Goal: Transaction & Acquisition: Obtain resource

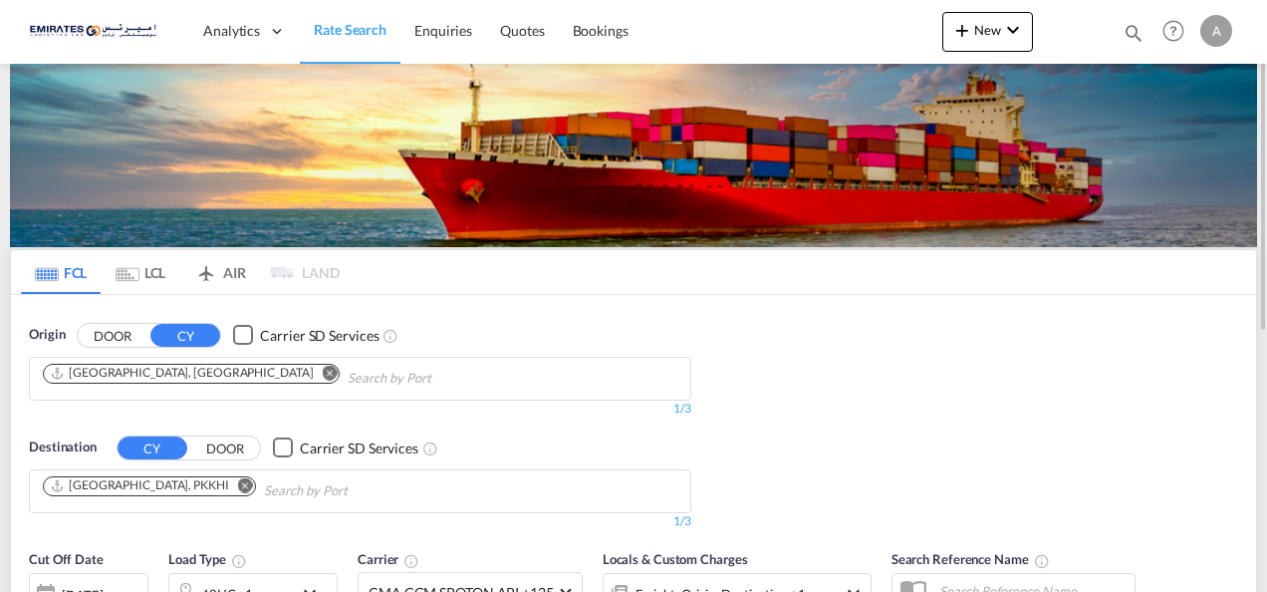
click at [323, 374] on md-icon "Remove" at bounding box center [330, 372] width 15 height 15
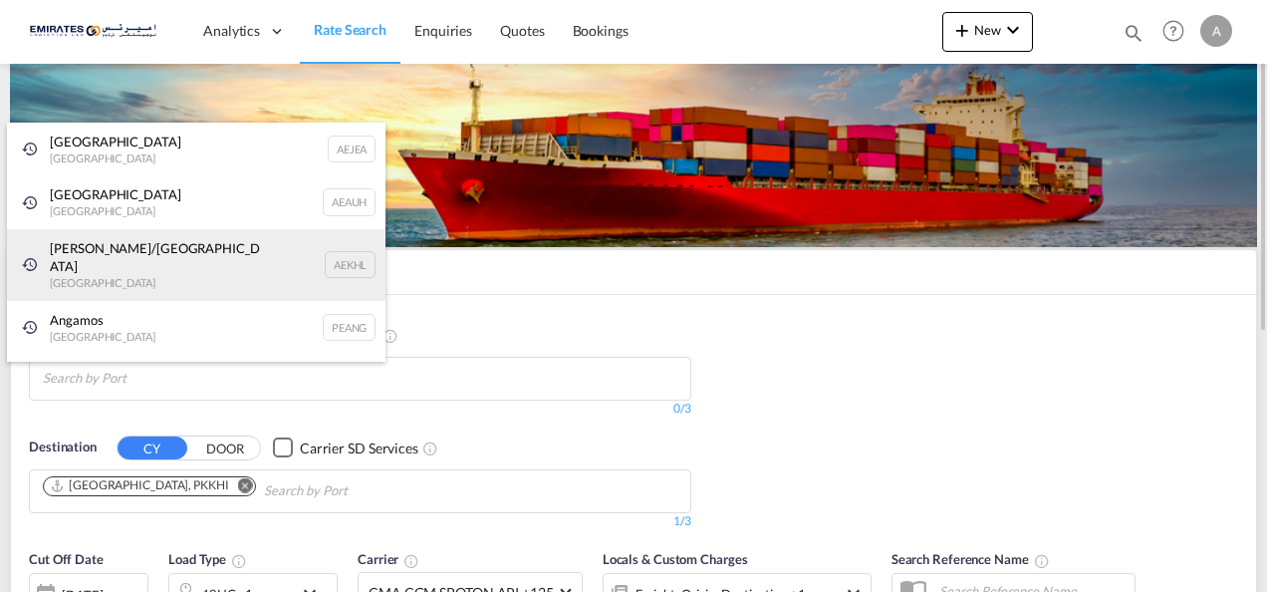
click at [146, 254] on div "Mina Khalifa/Abu Dhabi United Arab Emirates AEKHL" at bounding box center [196, 265] width 379 height 72
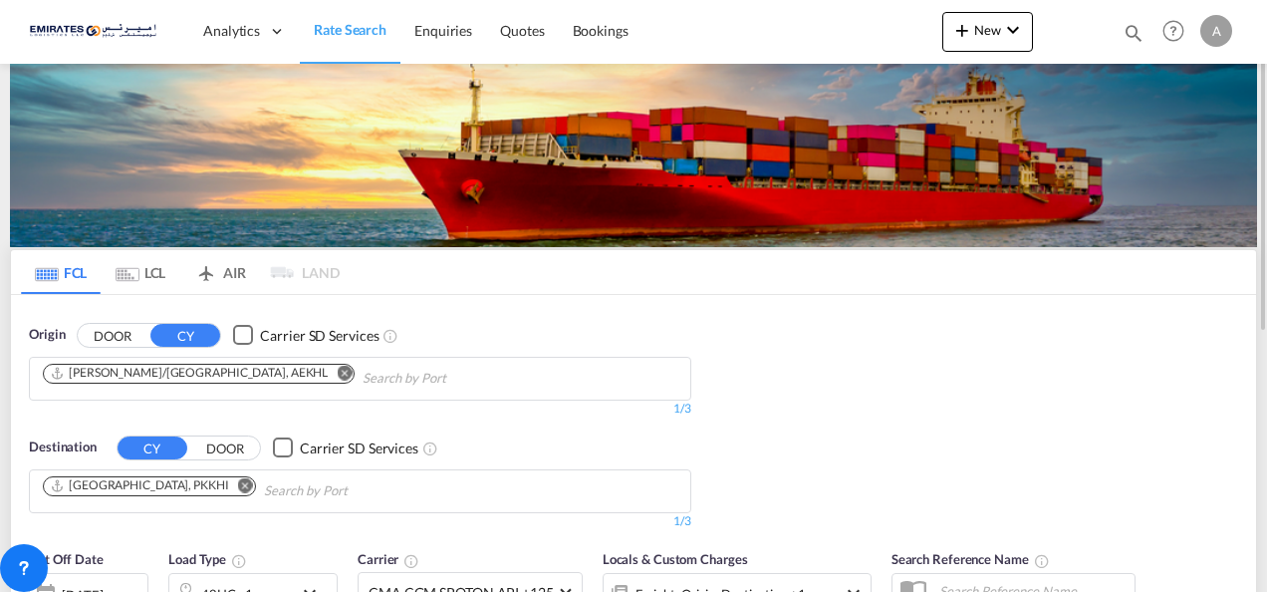
scroll to position [299, 0]
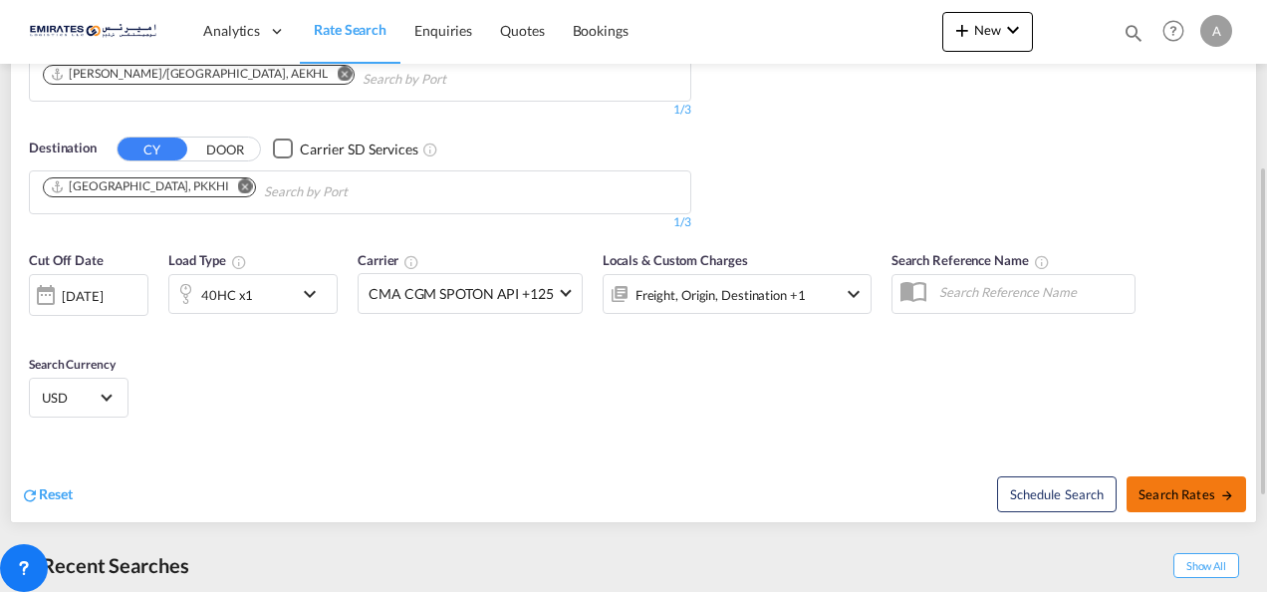
click at [1145, 487] on span "Search Rates" at bounding box center [1187, 494] width 96 height 16
type input "AEKHL to PKKHI / 21 Aug 2025"
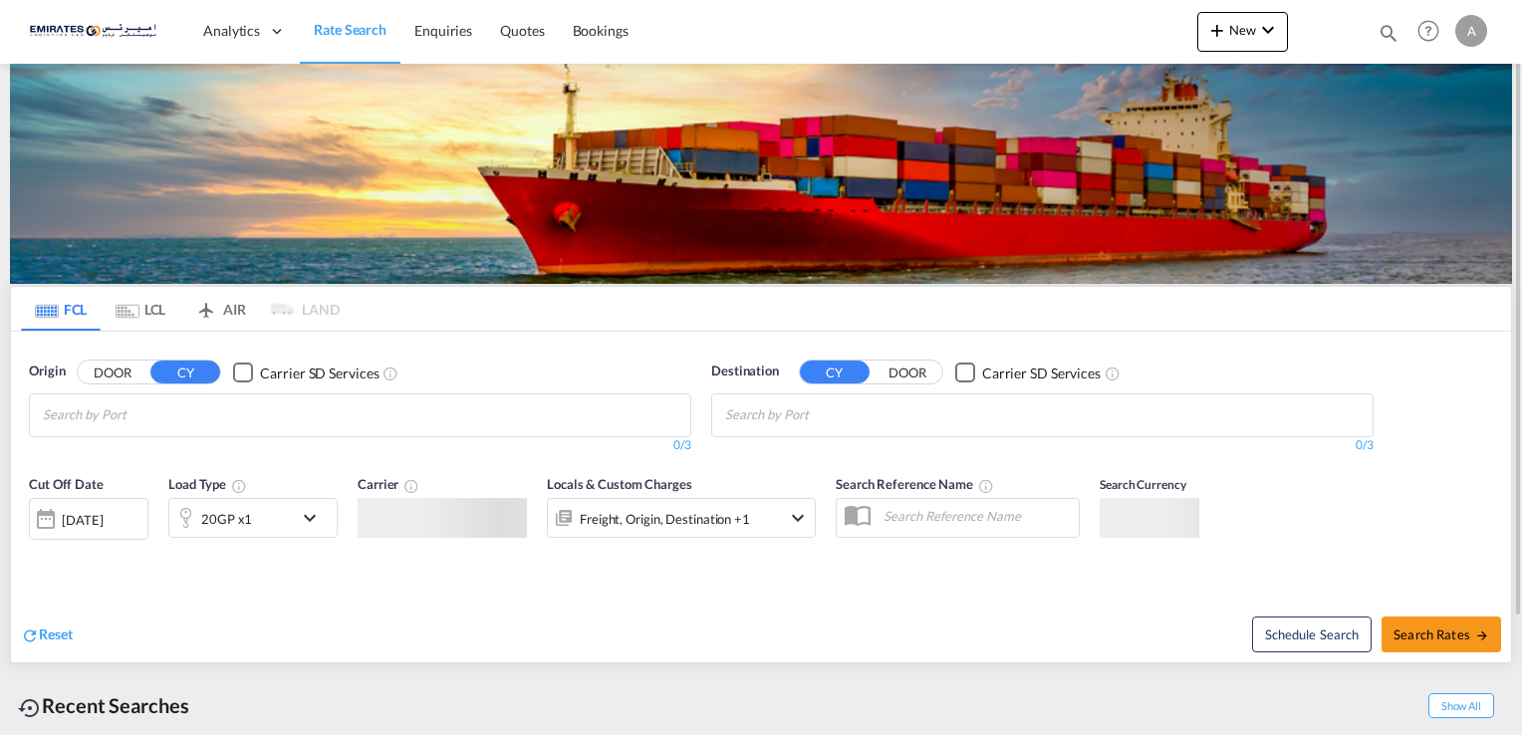
type input "[PERSON_NAME][EMAIL_ADDRESS][DOMAIN_NAME]"
click at [732, 413] on div "FCL LCL AIR LAND FCL LCL AIR LAND Origin DOOR CY Carrier SD Services 0/3 0/ Des…" at bounding box center [761, 472] width 1502 height 817
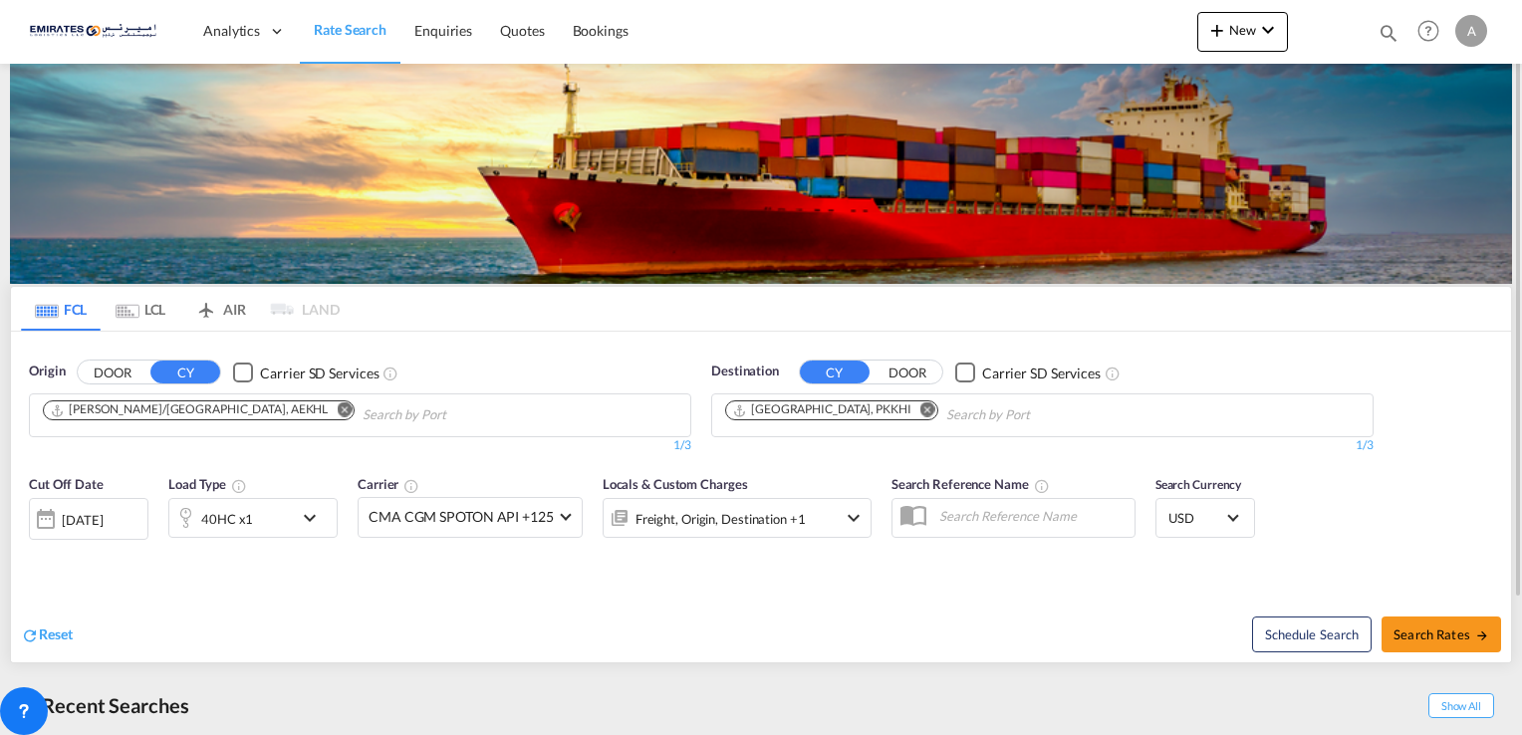
click at [337, 406] on md-icon "Remove" at bounding box center [344, 409] width 15 height 15
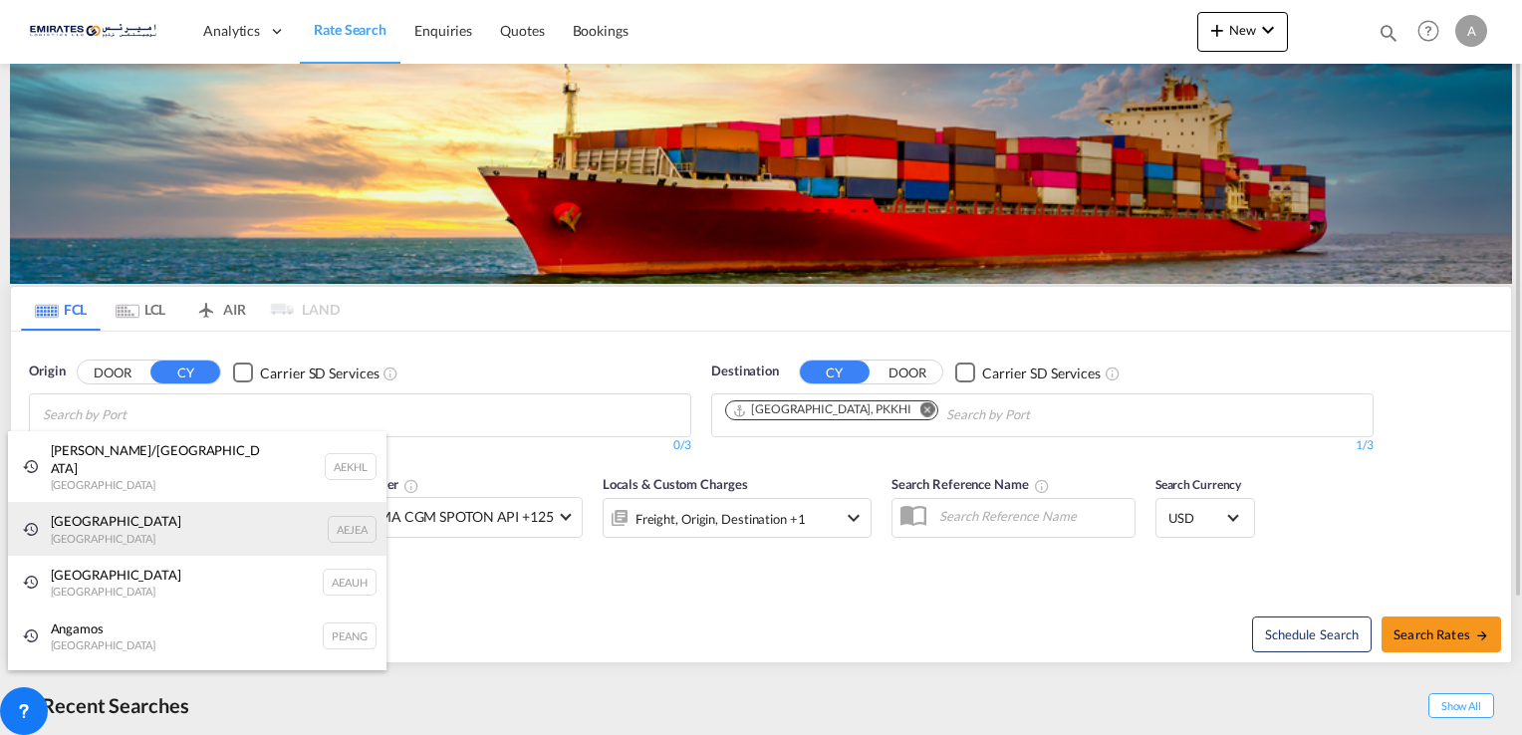
click at [214, 502] on div "[GEOGRAPHIC_DATA] AEJEA" at bounding box center [197, 529] width 379 height 54
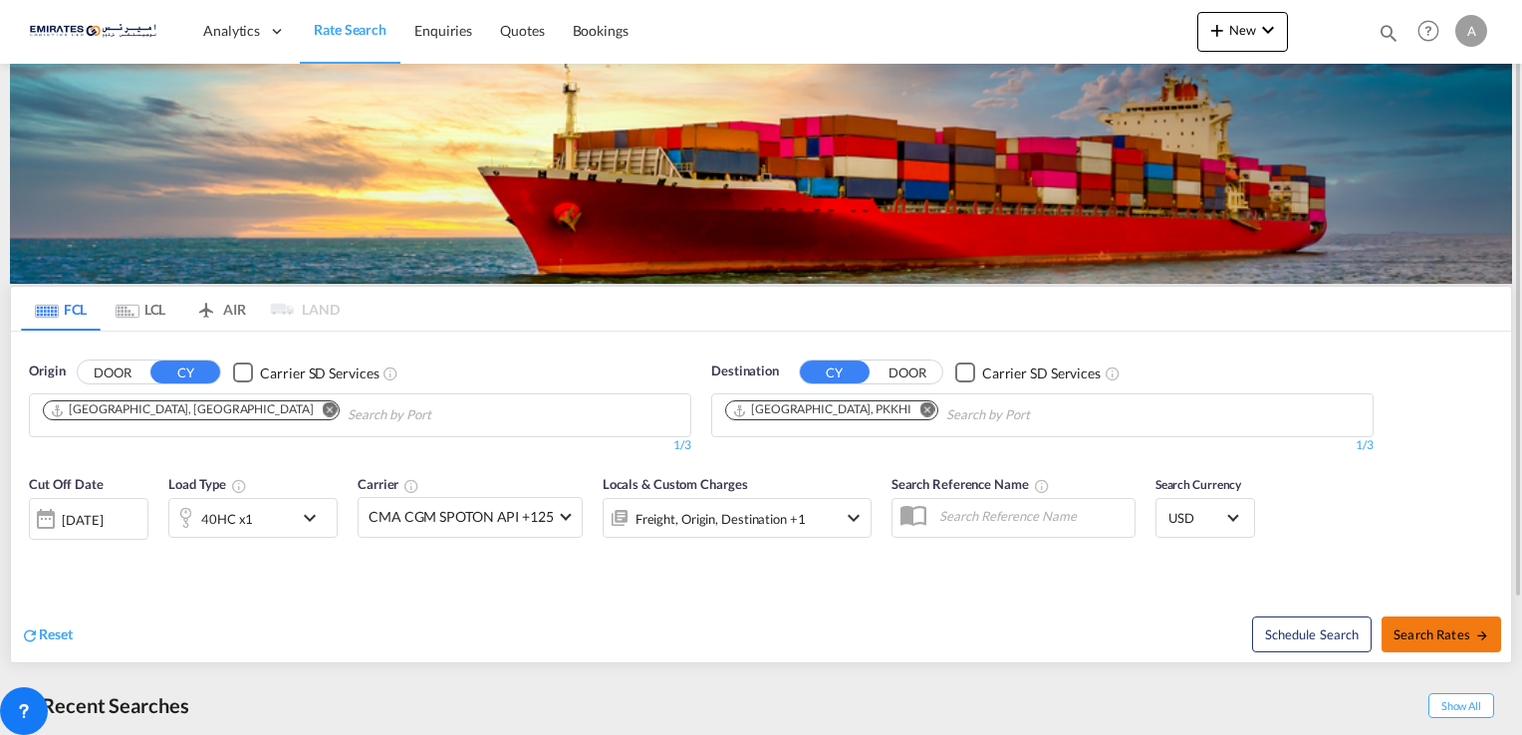
click at [1458, 633] on span "Search Rates" at bounding box center [1442, 635] width 96 height 16
type input "[GEOGRAPHIC_DATA] to PKKHI / [DATE]"
